Goal: Task Accomplishment & Management: Manage account settings

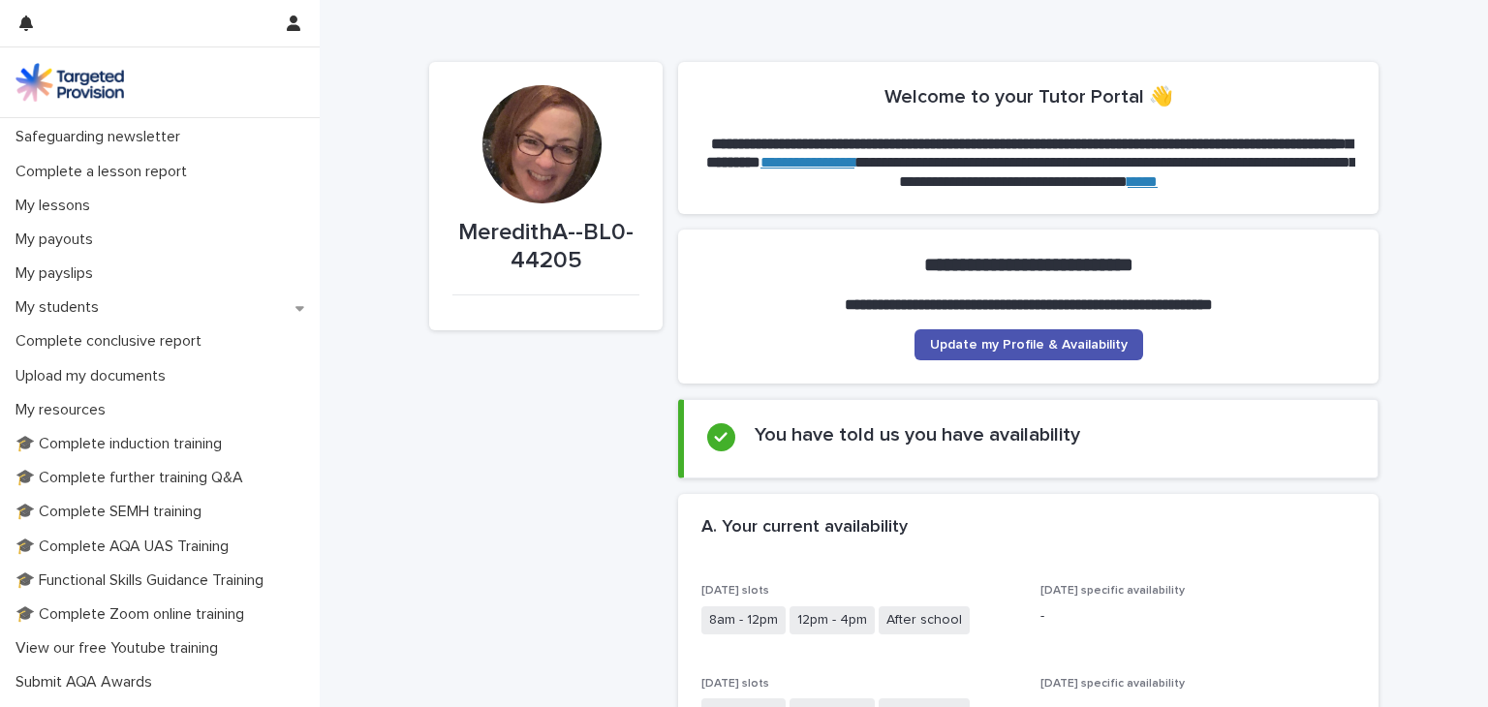
scroll to position [191, 0]
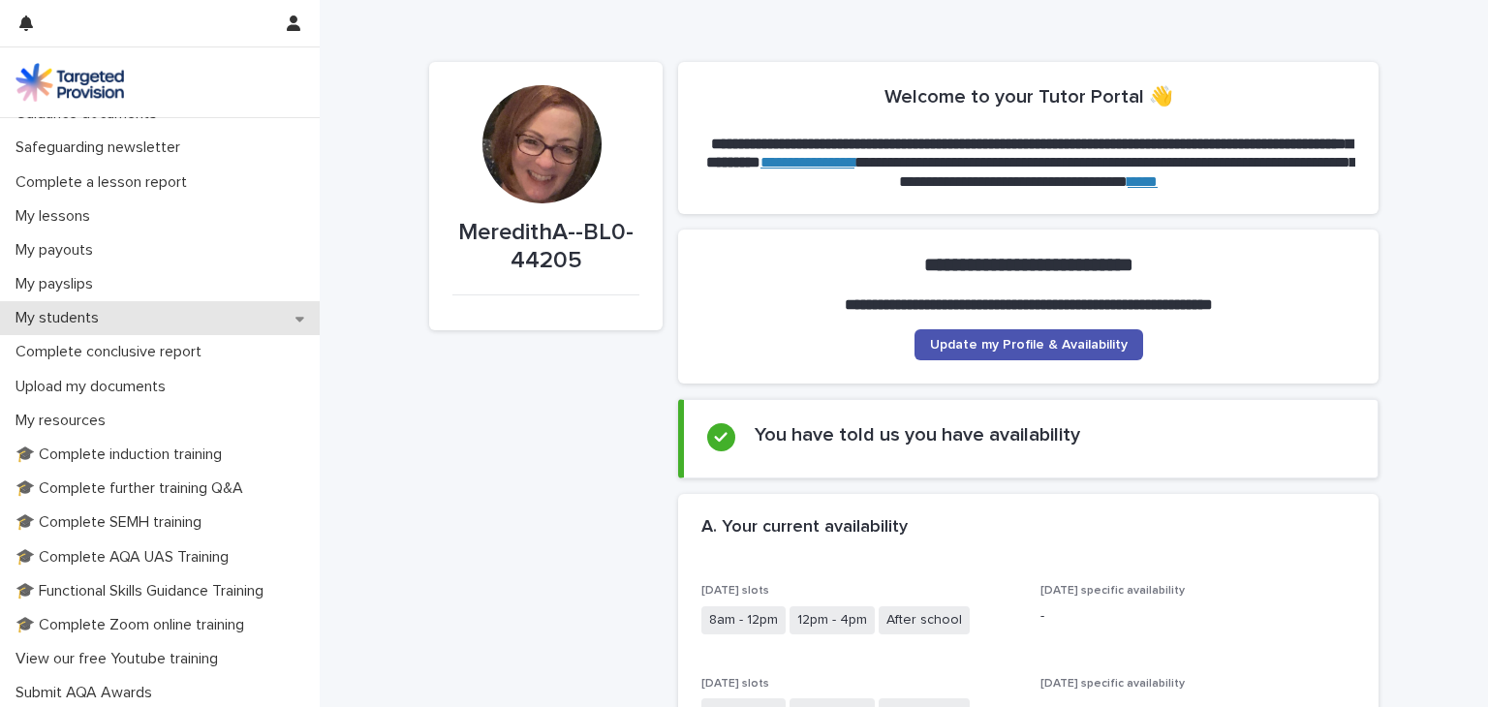
click at [291, 325] on div "My students" at bounding box center [160, 318] width 320 height 34
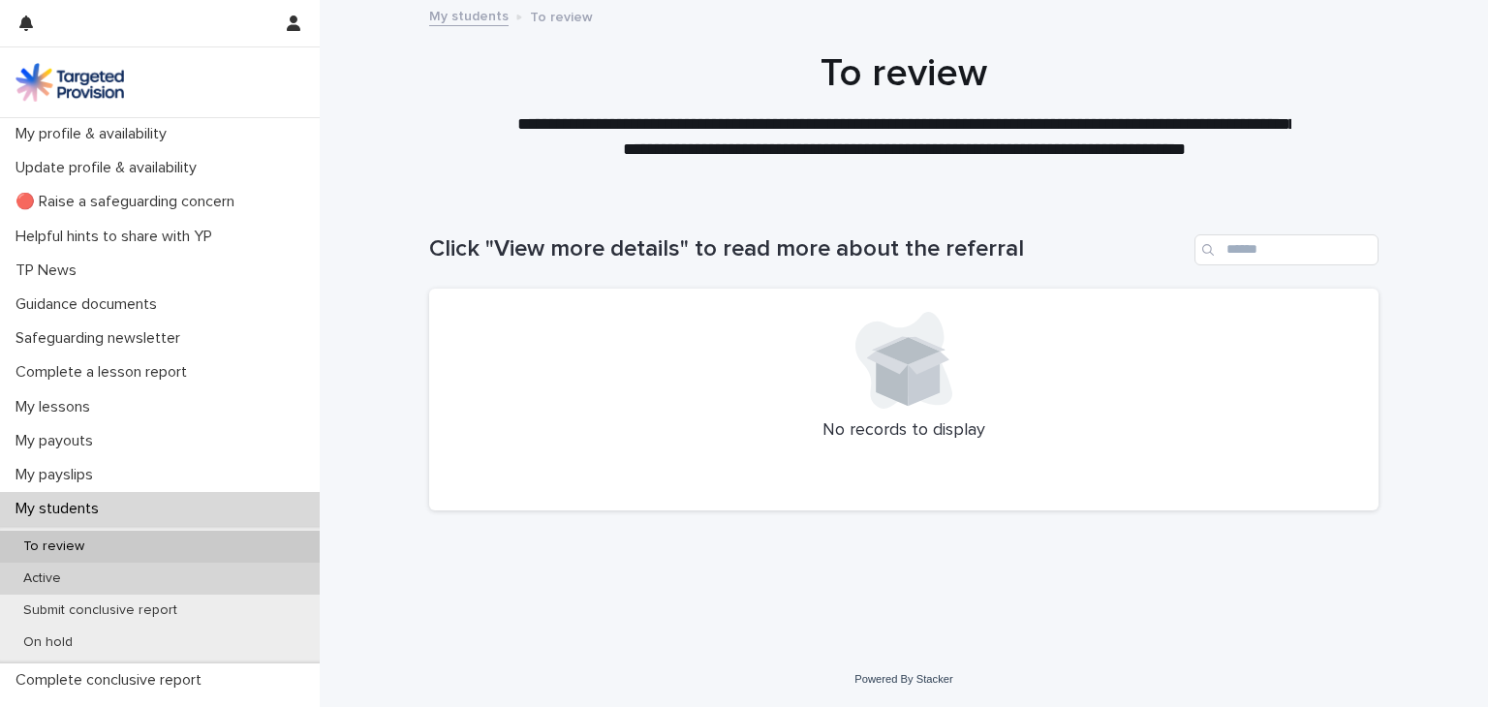
click at [56, 571] on p "Active" at bounding box center [42, 579] width 69 height 16
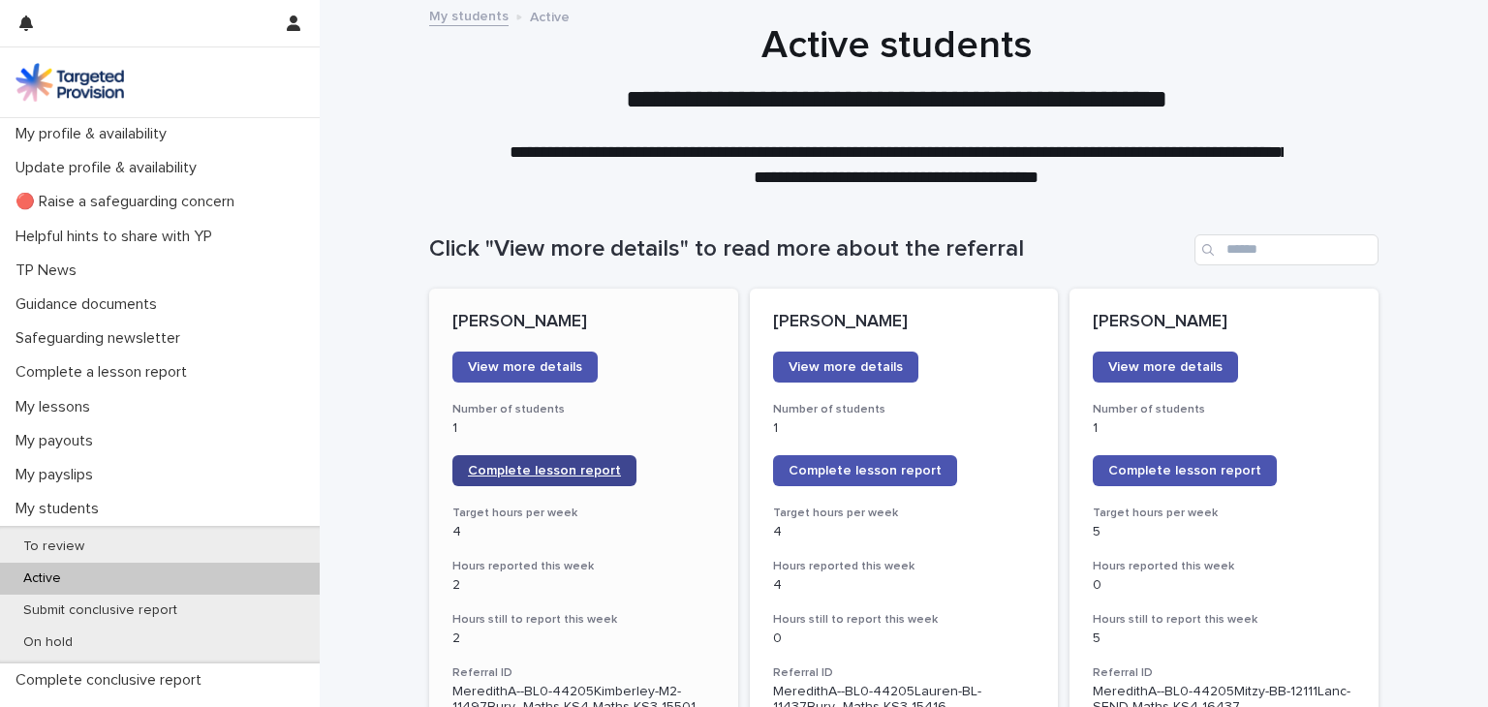
click at [581, 472] on span "Complete lesson report" at bounding box center [544, 471] width 153 height 14
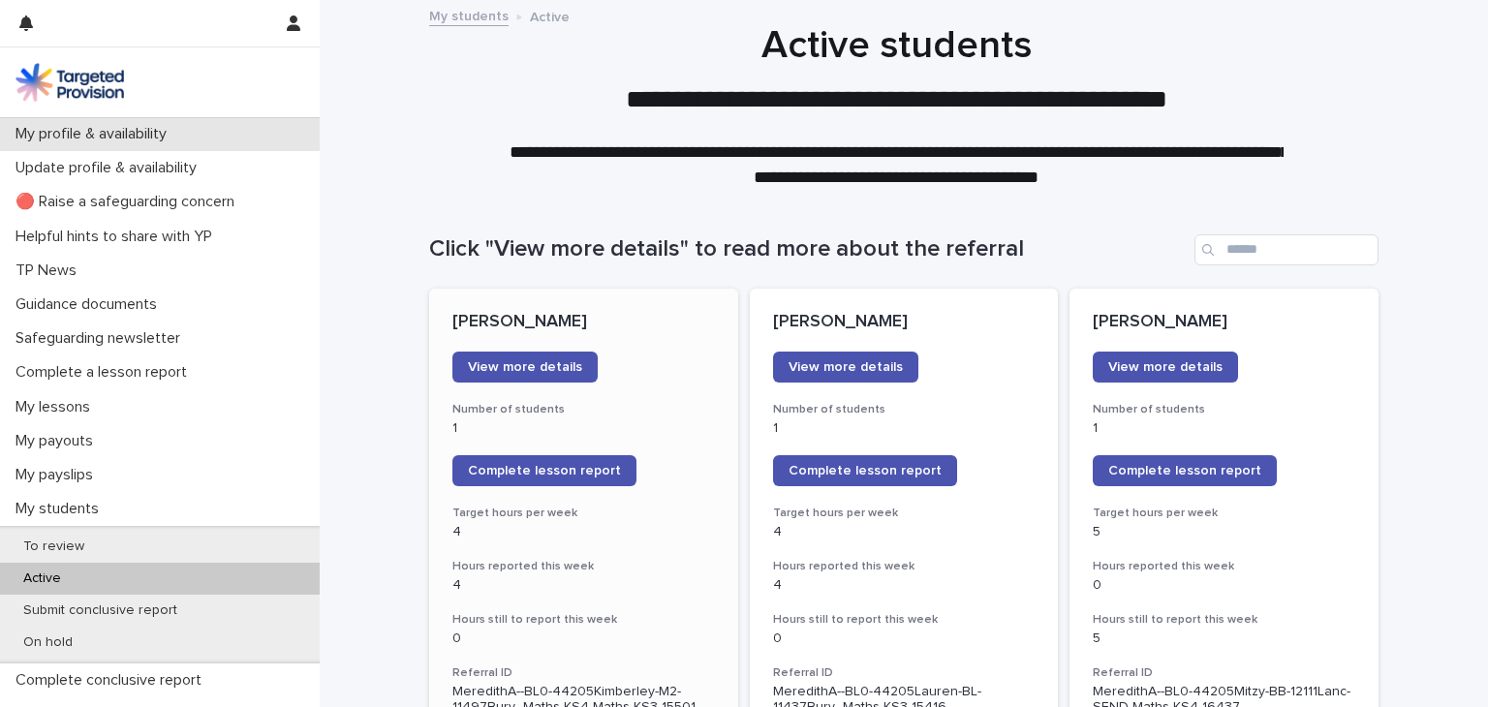
click at [111, 125] on p "My profile & availability" at bounding box center [95, 134] width 174 height 18
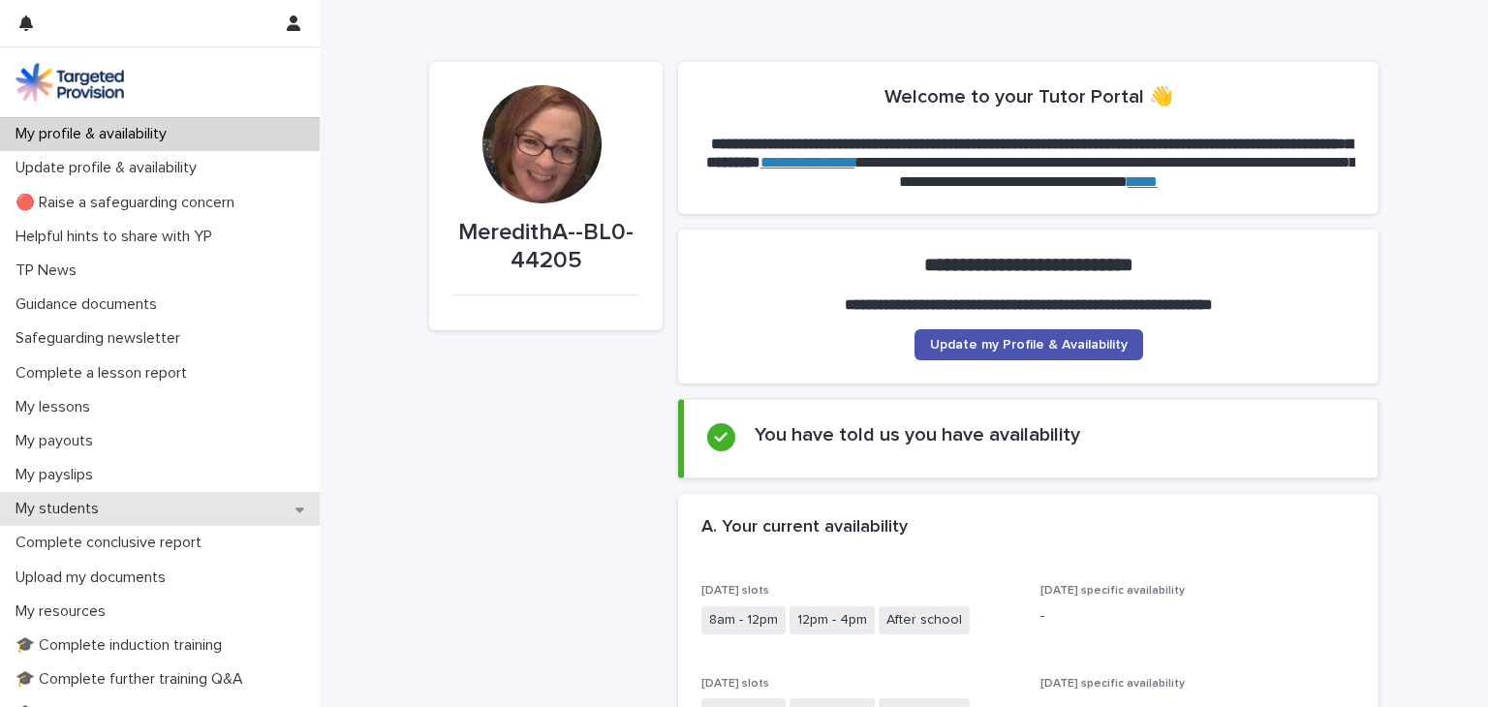
click at [140, 501] on div "My students" at bounding box center [160, 509] width 320 height 34
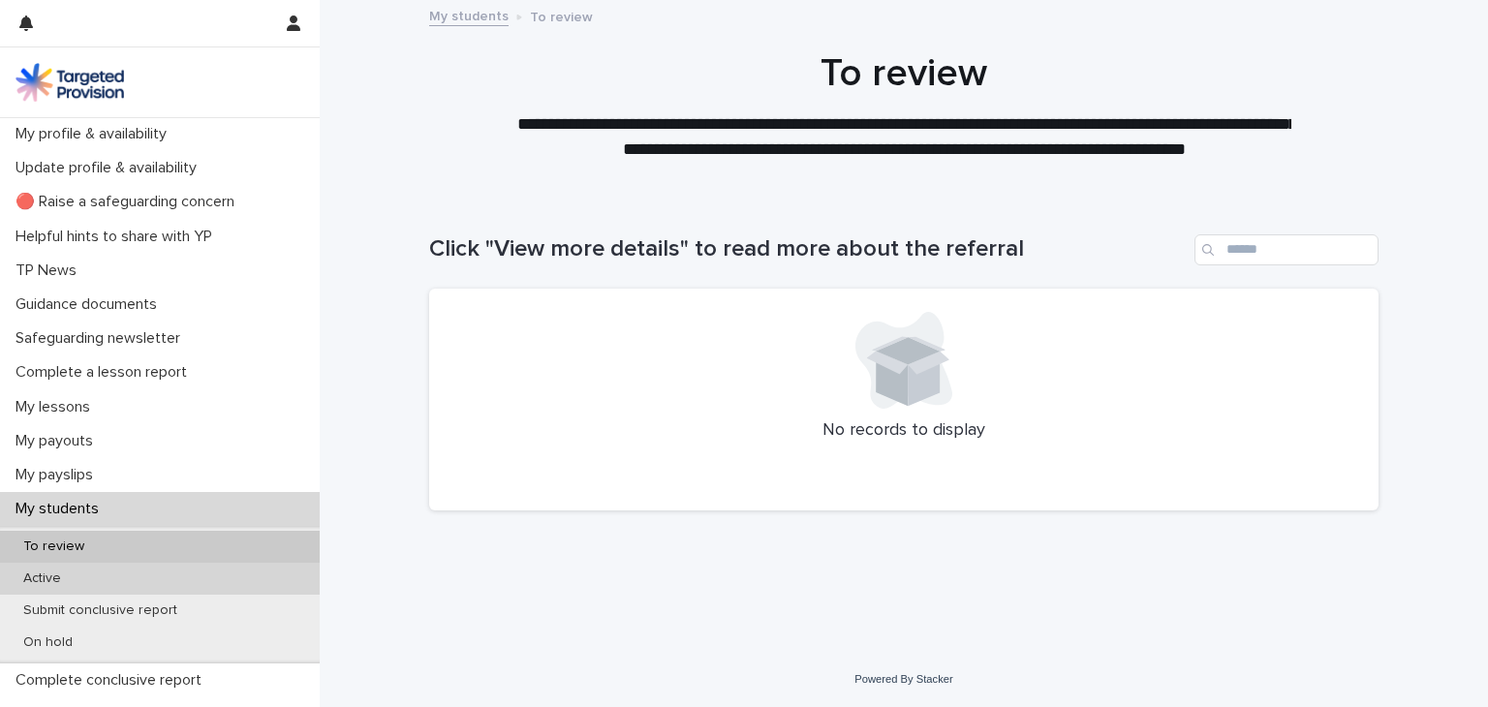
click at [47, 582] on p "Active" at bounding box center [42, 579] width 69 height 16
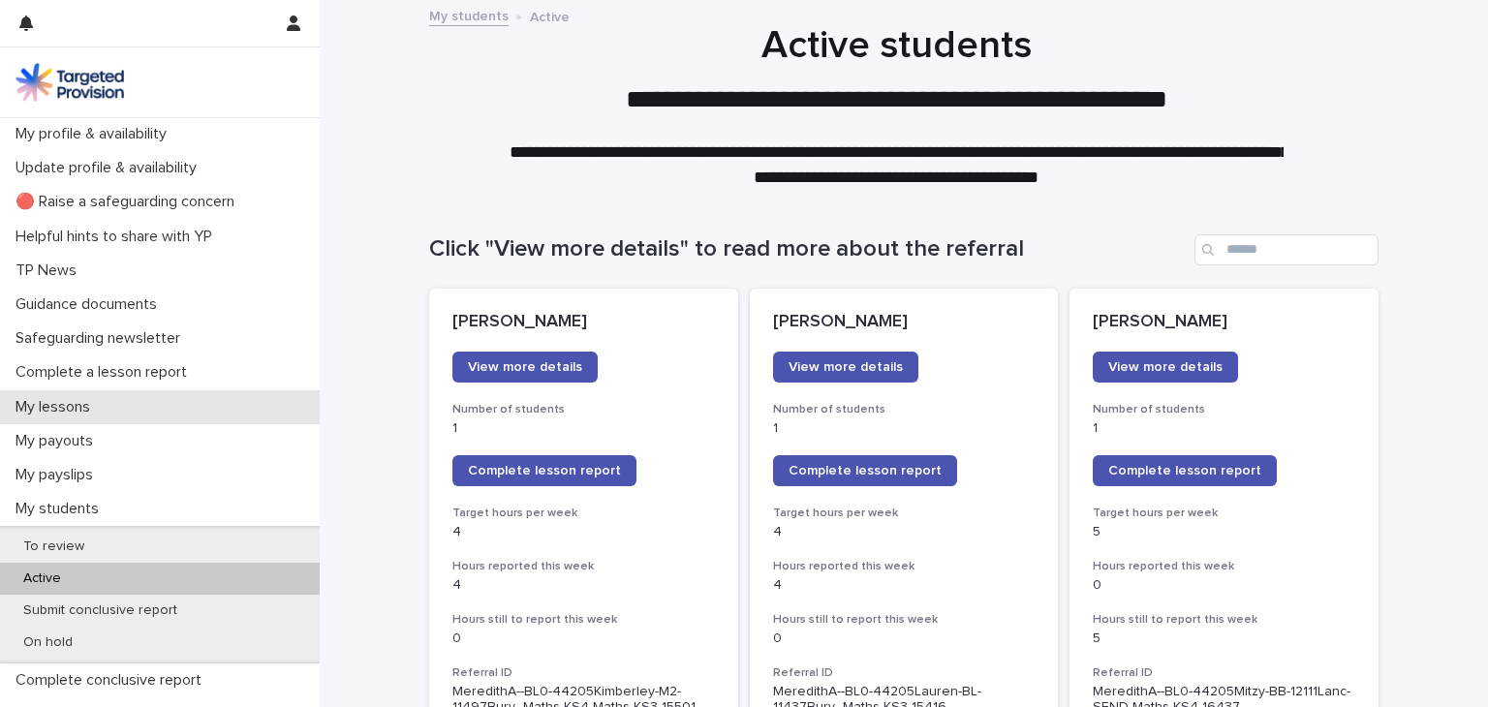
click at [124, 408] on div "My lessons" at bounding box center [160, 407] width 320 height 34
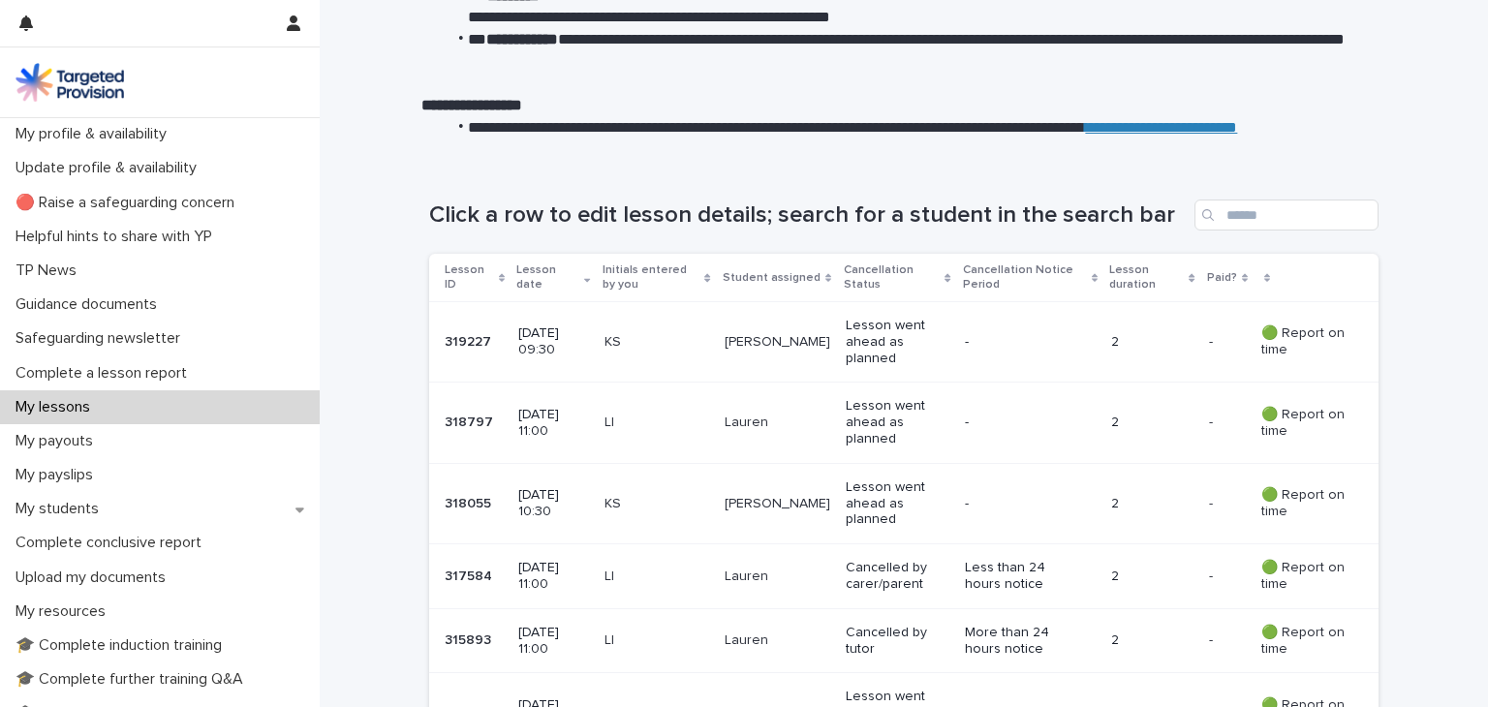
scroll to position [177, 0]
